Goal: Information Seeking & Learning: Learn about a topic

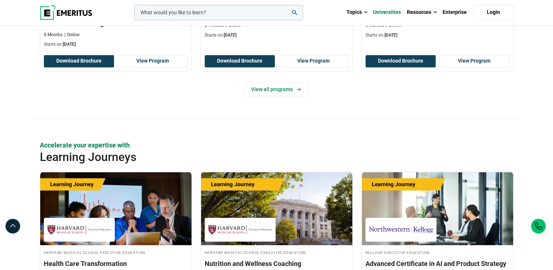
scroll to position [1133, 0]
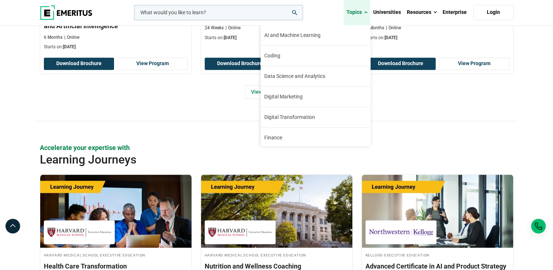
click at [363, 11] on link "Topics" at bounding box center [356, 13] width 27 height 26
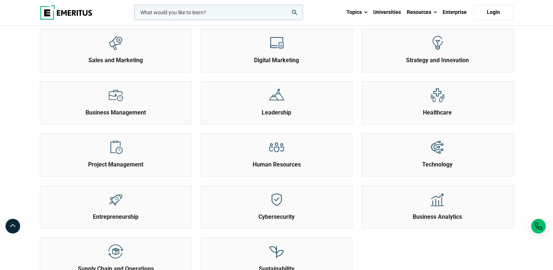
scroll to position [219, 0]
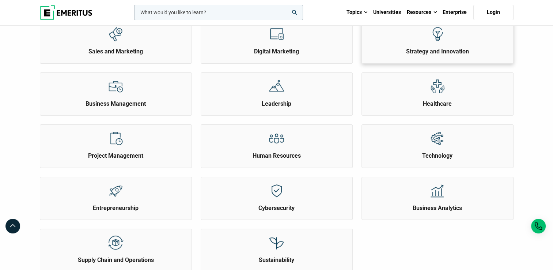
click at [417, 46] on div "Strategy and Innovation" at bounding box center [437, 37] width 151 height 35
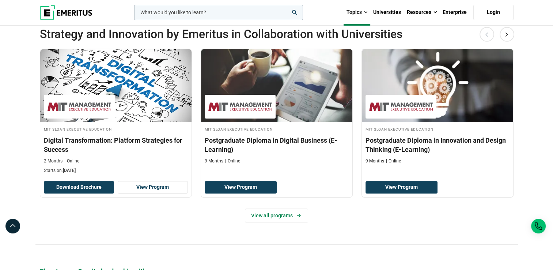
scroll to position [183, 0]
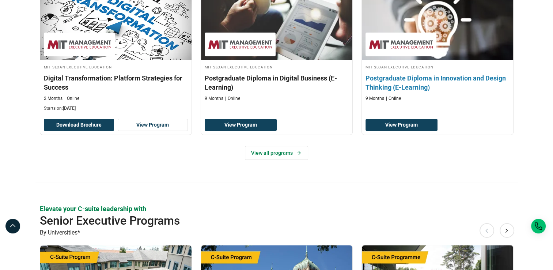
click at [459, 78] on h3 "Postgraduate Diploma in Innovation and Design Thinking (E-Learning)" at bounding box center [437, 82] width 144 height 18
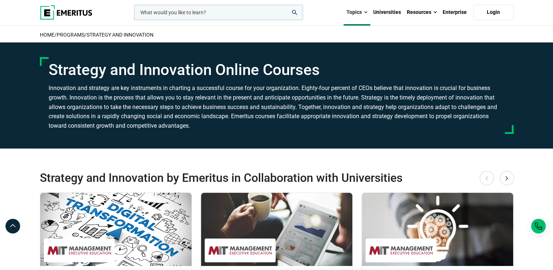
scroll to position [0, 0]
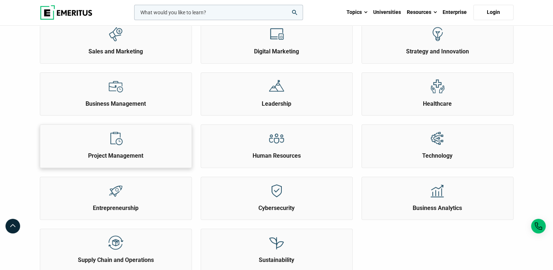
click at [124, 141] on div at bounding box center [115, 138] width 27 height 27
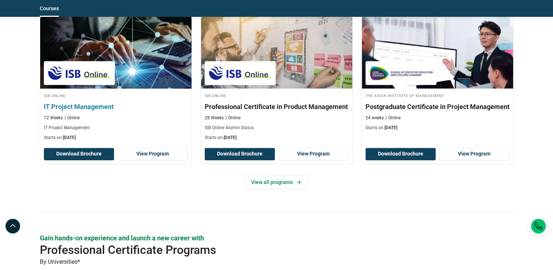
scroll to position [840, 0]
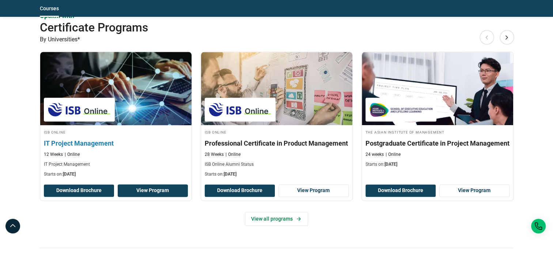
click at [162, 190] on link "View Program" at bounding box center [153, 190] width 70 height 12
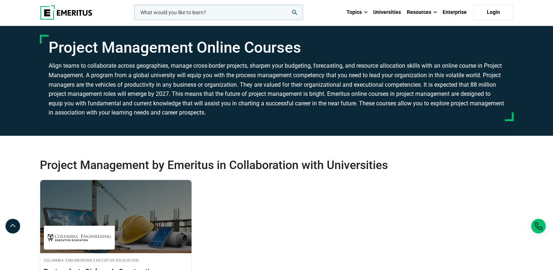
scroll to position [0, 0]
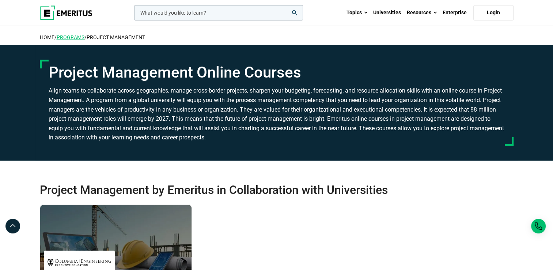
click at [77, 36] on link "Programs" at bounding box center [71, 37] width 28 height 6
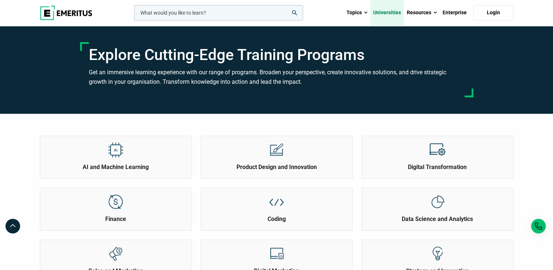
click at [391, 13] on link "Universities" at bounding box center [387, 13] width 34 height 26
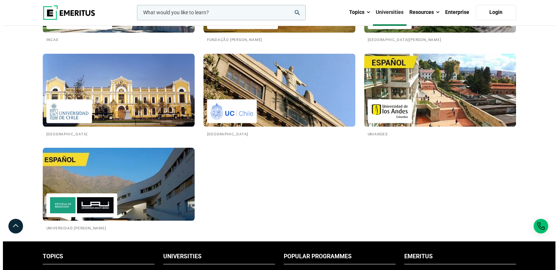
scroll to position [1352, 0]
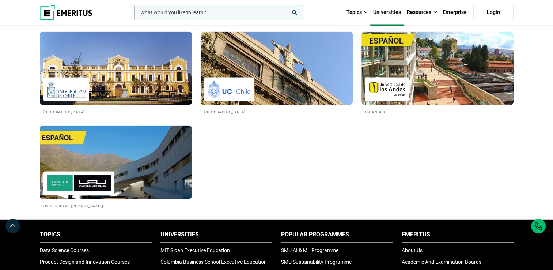
click at [179, 15] on input "woocommerce-product-search-field-0" at bounding box center [218, 12] width 169 height 15
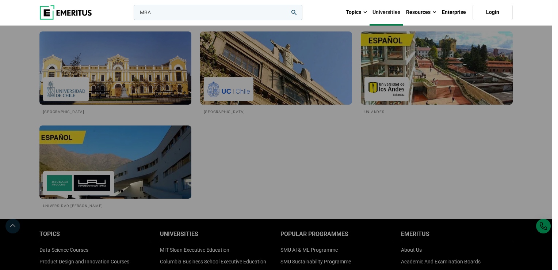
type input "MBA"
click at [132, 14] on button "search" at bounding box center [132, 14] width 0 height 0
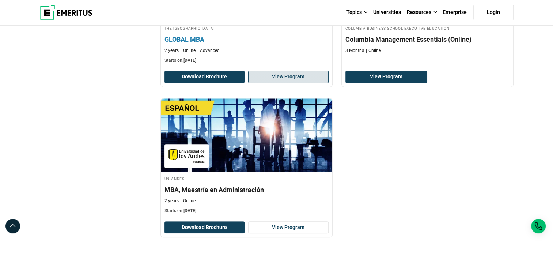
scroll to position [292, 0]
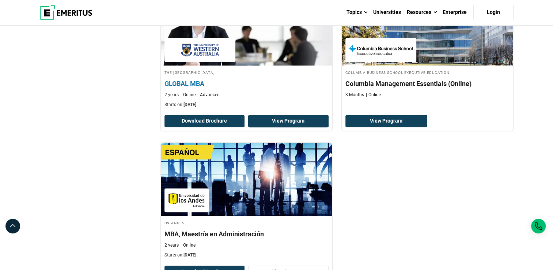
click at [284, 123] on link "View Program" at bounding box center [288, 121] width 80 height 12
